Goal: Task Accomplishment & Management: Complete application form

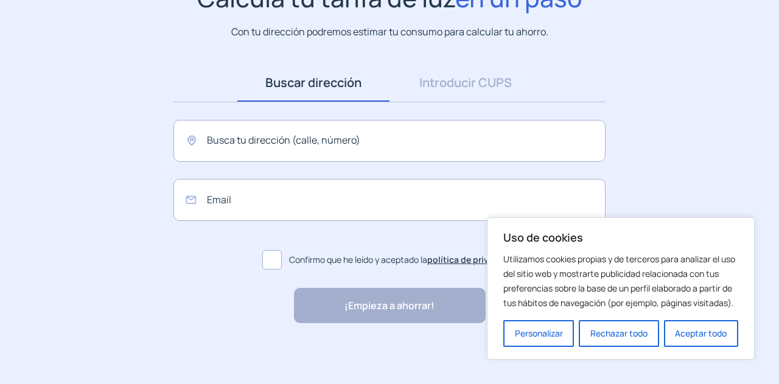
scroll to position [117, 0]
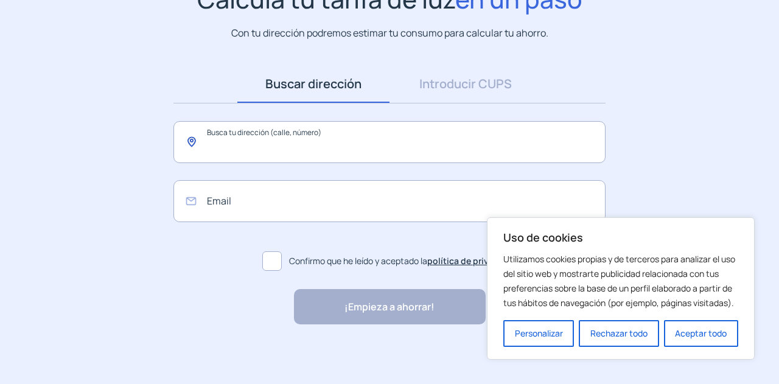
click at [290, 154] on input "text" at bounding box center [389, 142] width 432 height 42
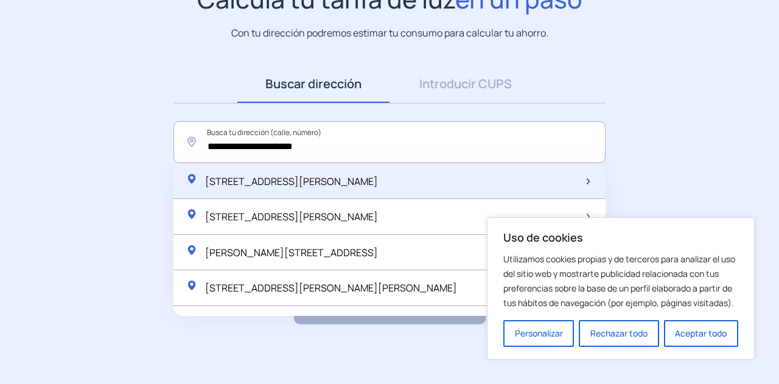
click at [324, 183] on span "[STREET_ADDRESS][PERSON_NAME]" at bounding box center [291, 181] width 173 height 13
type input "**********"
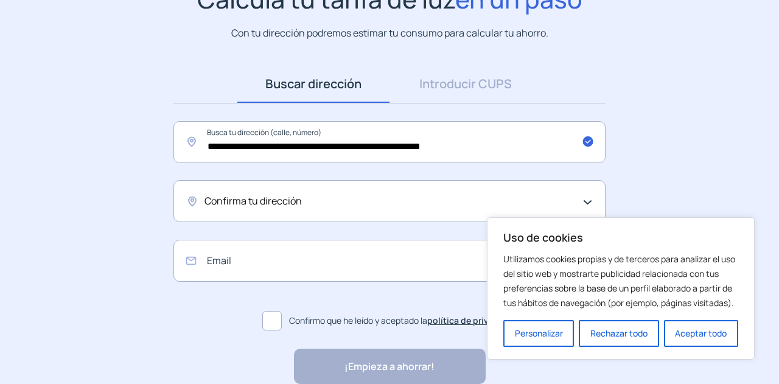
click at [251, 209] on div "Confirma tu dirección" at bounding box center [389, 201] width 432 height 42
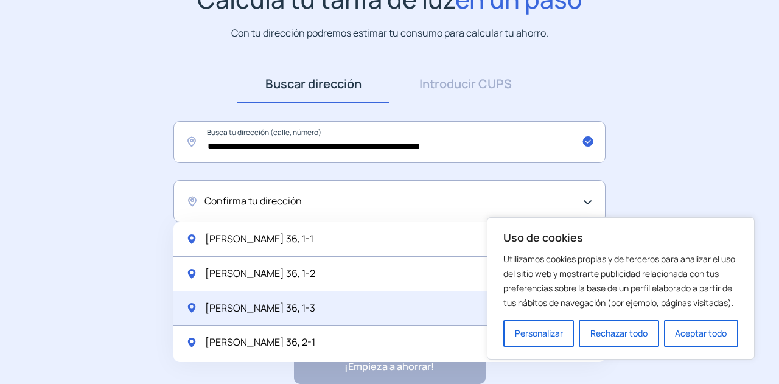
click at [262, 304] on span "[PERSON_NAME] 36, 1-3" at bounding box center [260, 309] width 110 height 16
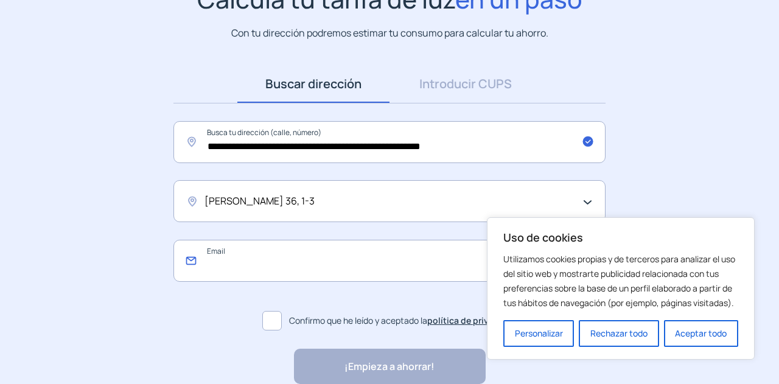
click at [250, 268] on input "email" at bounding box center [389, 261] width 432 height 42
click at [312, 209] on div "[PERSON_NAME] 36, 1-3" at bounding box center [389, 201] width 432 height 42
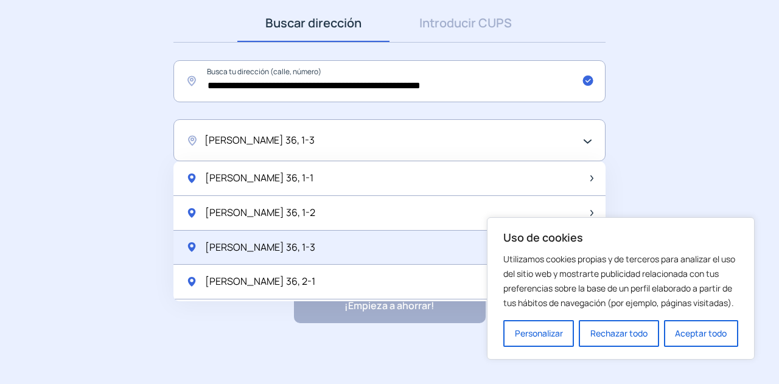
scroll to position [7, 0]
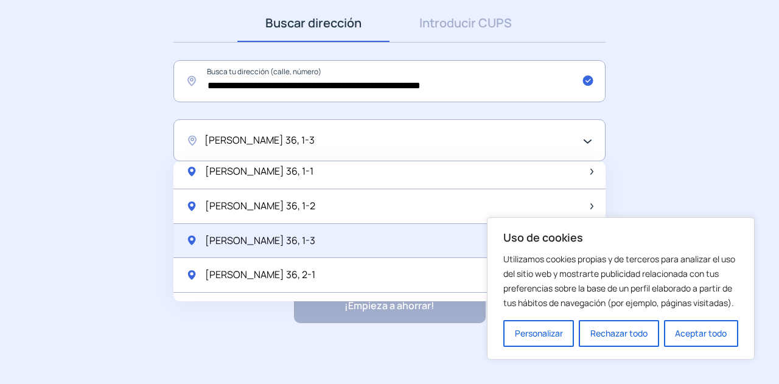
click at [287, 245] on span "[PERSON_NAME] 36, 1-3" at bounding box center [260, 241] width 110 height 16
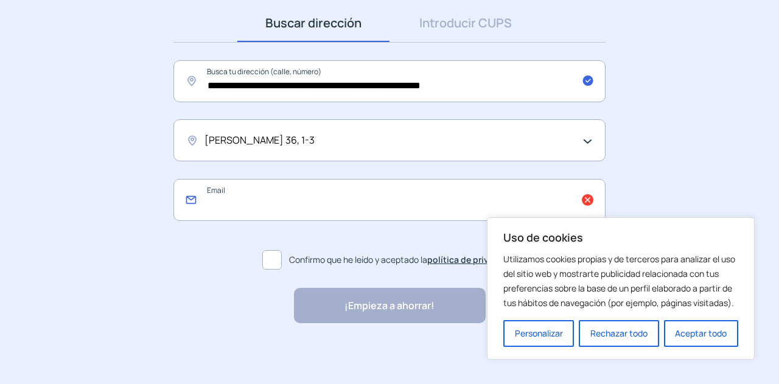
click at [296, 197] on input "email" at bounding box center [389, 200] width 432 height 42
type input "**********"
click at [280, 261] on span at bounding box center [271, 259] width 19 height 19
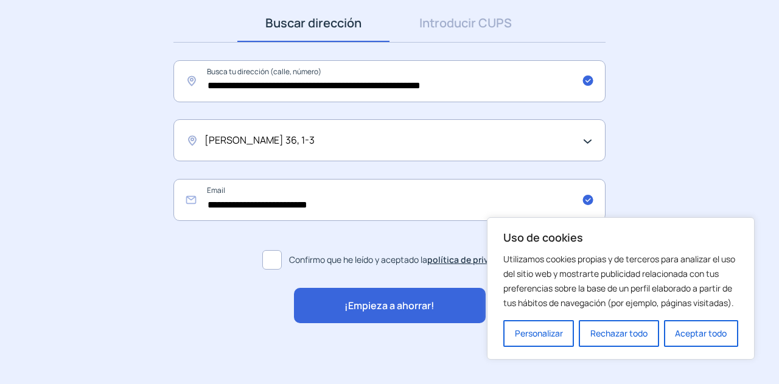
click at [363, 314] on div "¡Empieza a ahorrar!" at bounding box center [390, 305] width 192 height 35
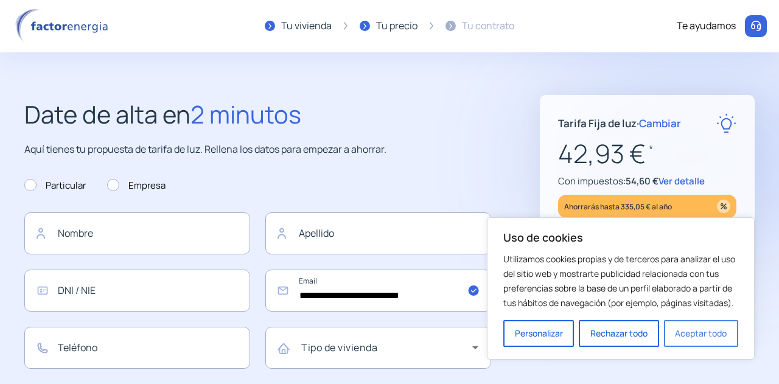
click at [696, 335] on button "Aceptar todo" at bounding box center [701, 333] width 74 height 27
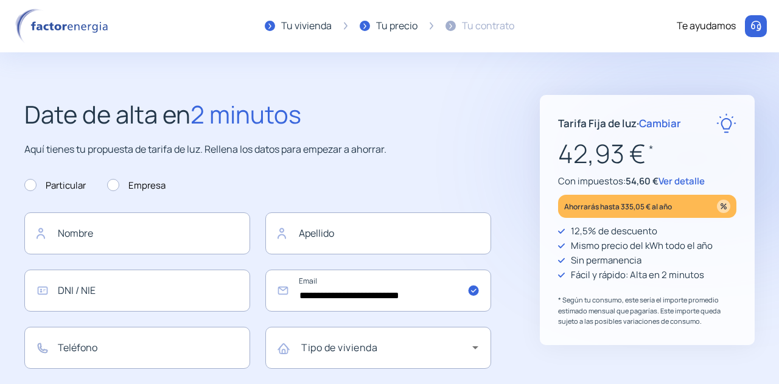
click at [676, 180] on span "Ver detalle" at bounding box center [681, 181] width 46 height 13
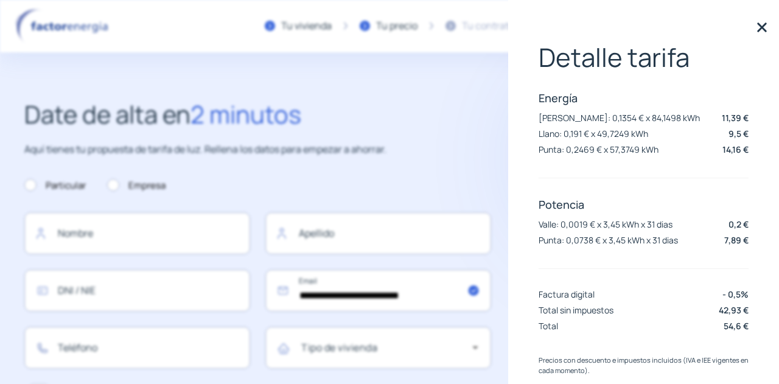
scroll to position [23, 0]
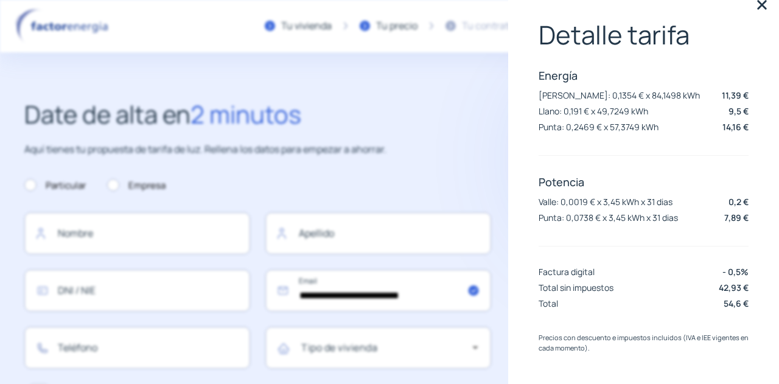
click at [755, 7] on img at bounding box center [762, 5] width 18 height 18
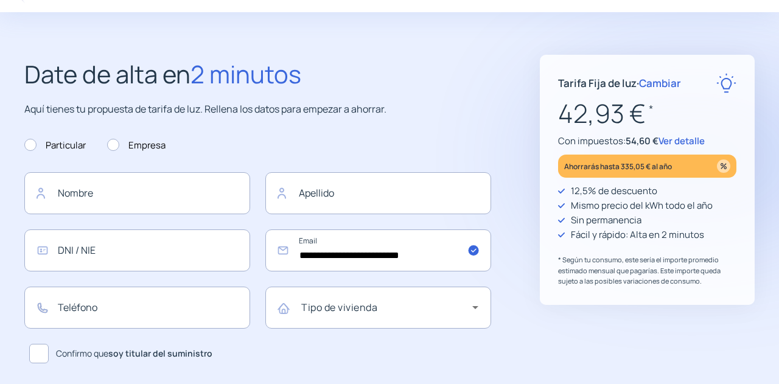
scroll to position [0, 0]
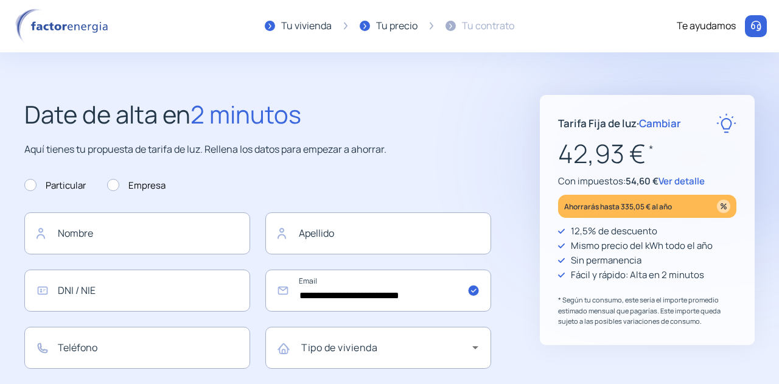
click at [669, 184] on span "Ver detalle" at bounding box center [681, 181] width 46 height 13
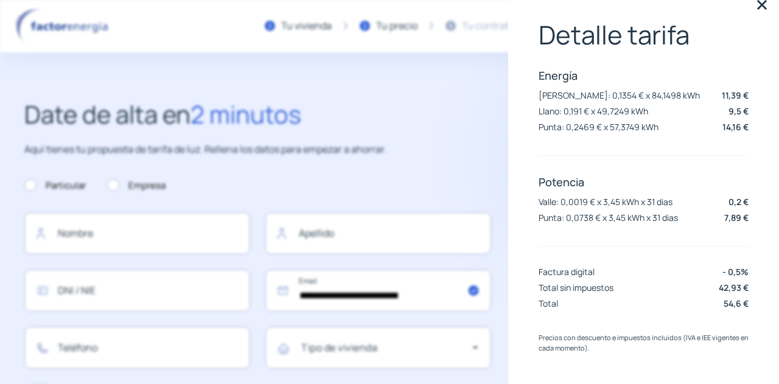
click at [753, 10] on img at bounding box center [762, 5] width 18 height 18
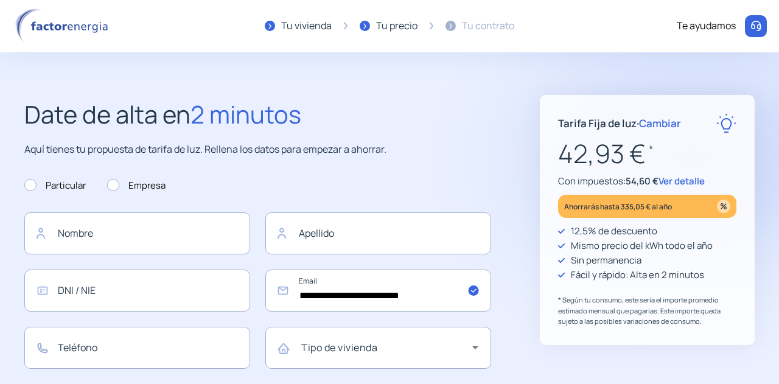
click at [482, 257] on div "**********" at bounding box center [257, 290] width 467 height 156
